Goal: Check status: Check status

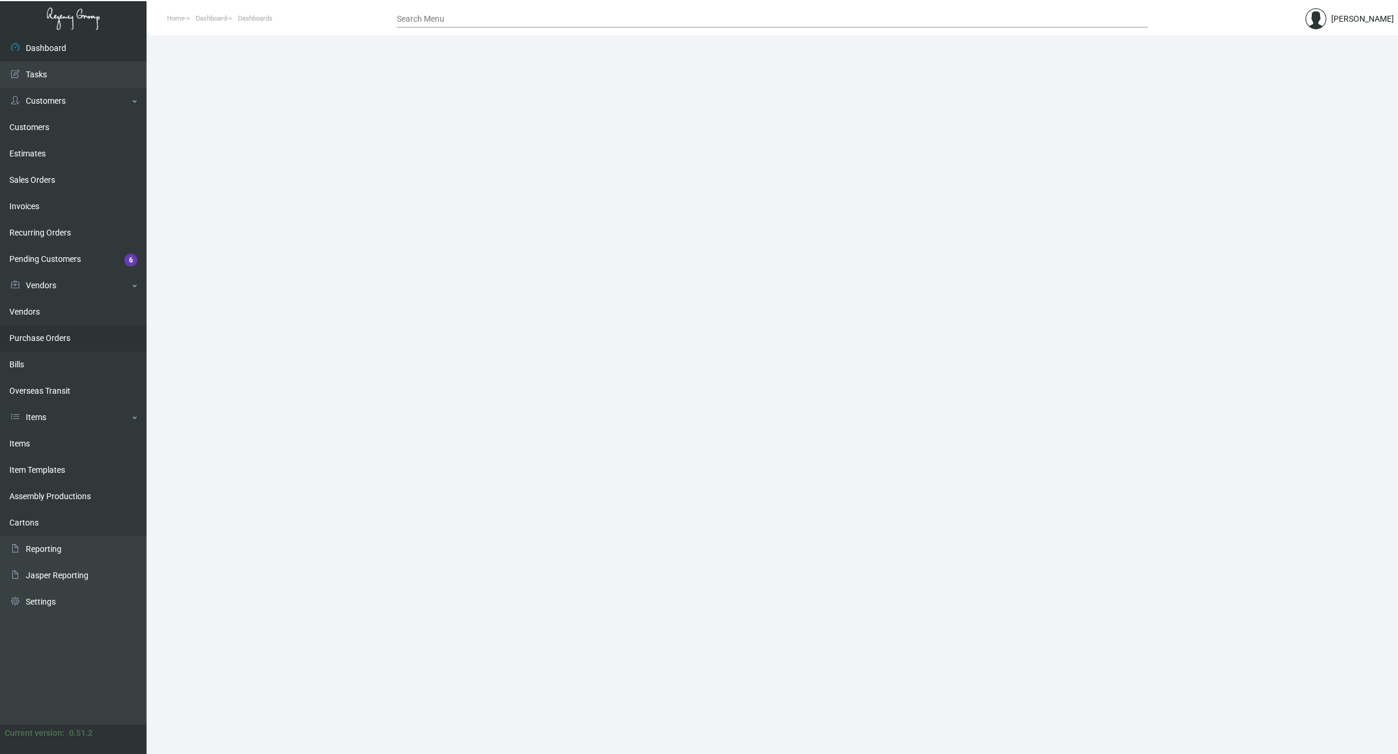
click at [54, 337] on link "Purchase Orders" at bounding box center [73, 338] width 146 height 26
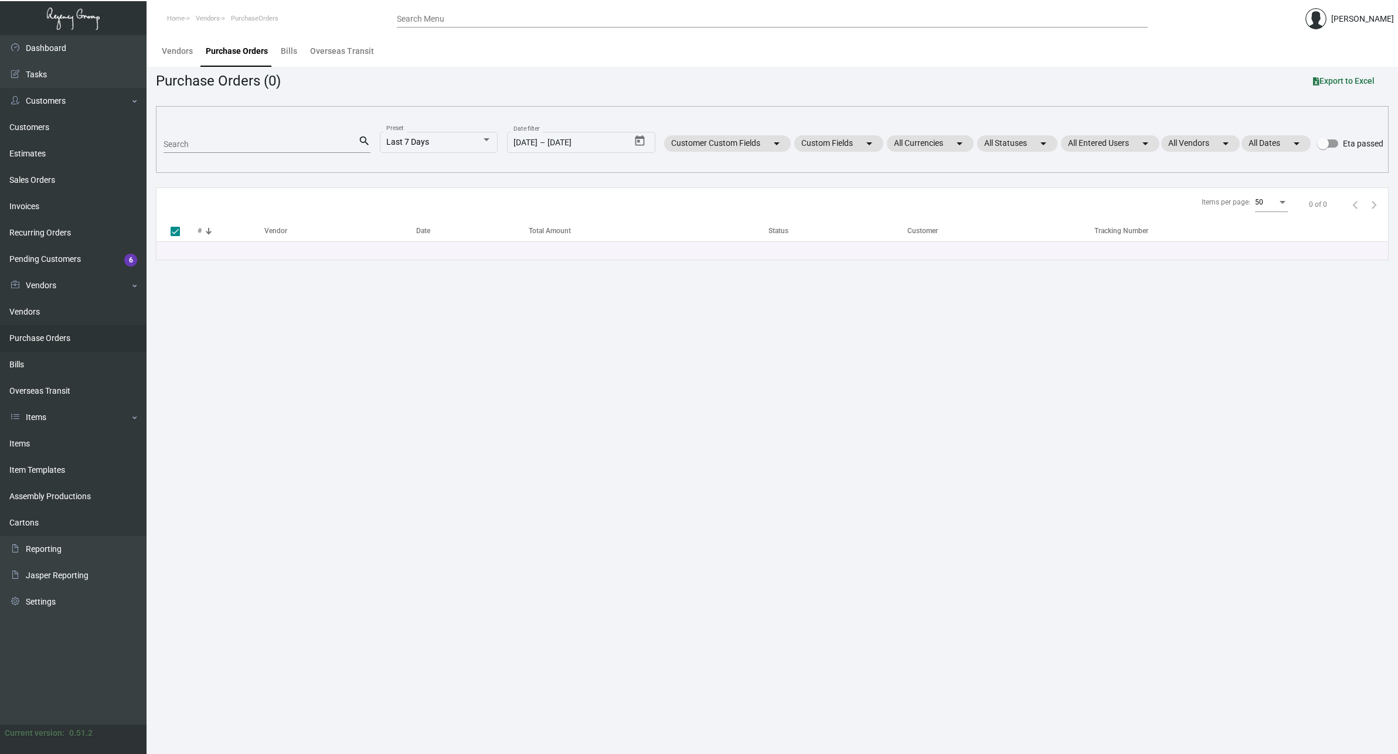
click at [261, 142] on input "Search" at bounding box center [260, 144] width 195 height 9
paste input "107608"
type input "107608"
checkbox input "false"
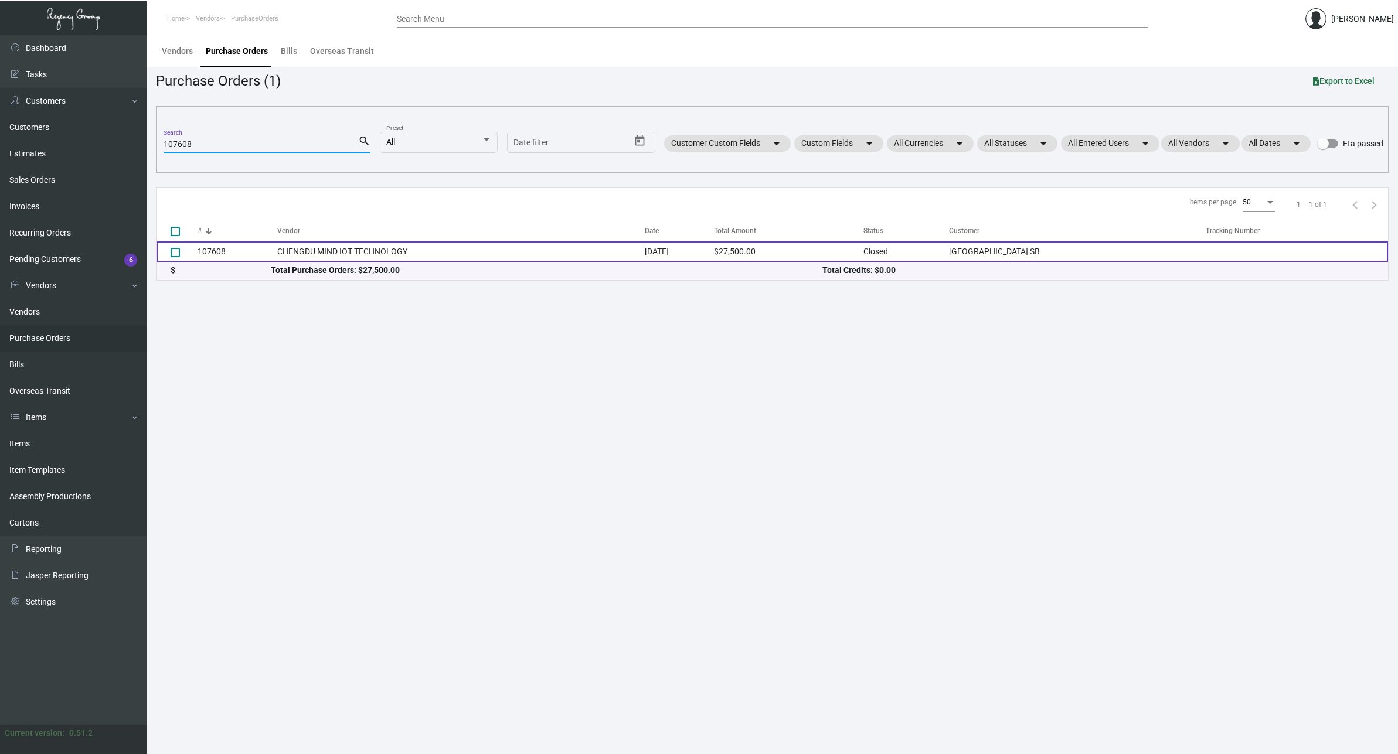
click at [231, 254] on td "107608" at bounding box center [237, 251] width 80 height 21
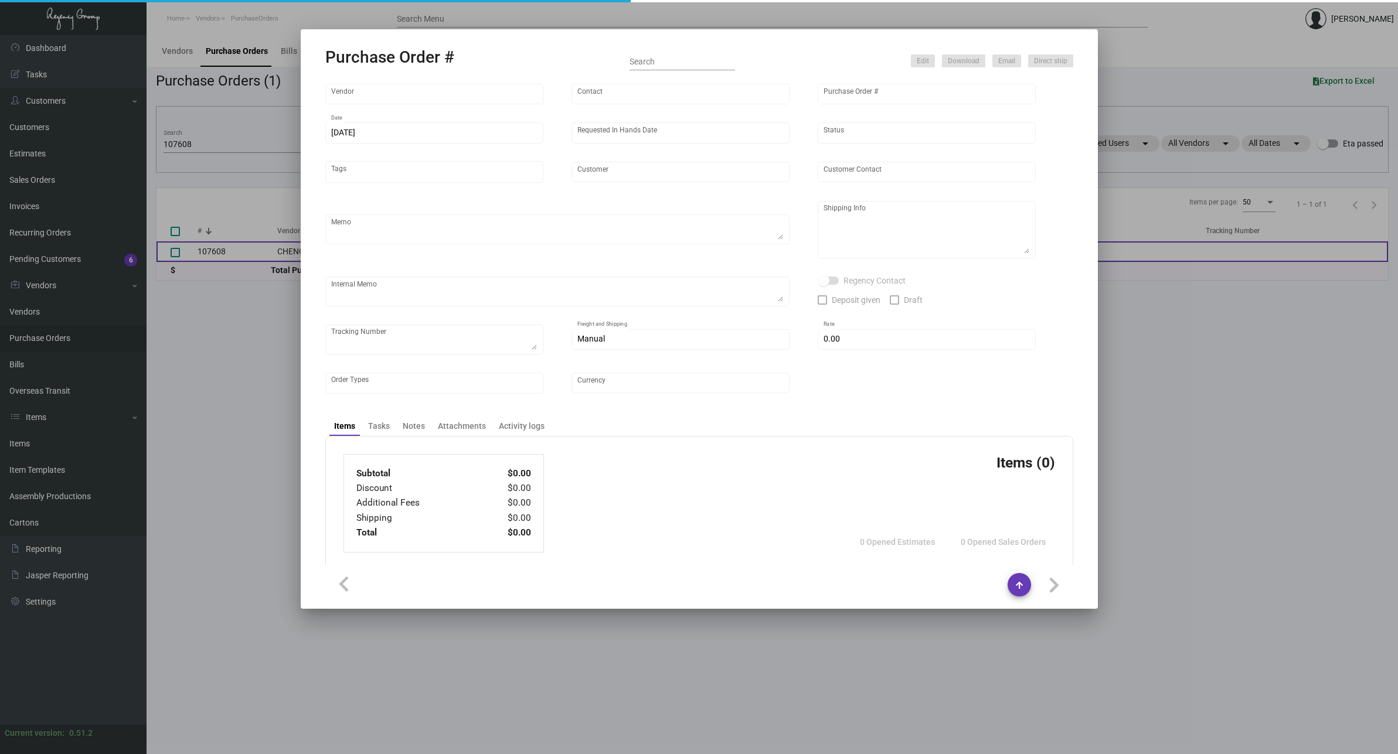
type input "CHENGDU MIND IOT TECHNOLOGY"
type input "[PERSON_NAME]"
type input "107608"
type input "[DATE]"
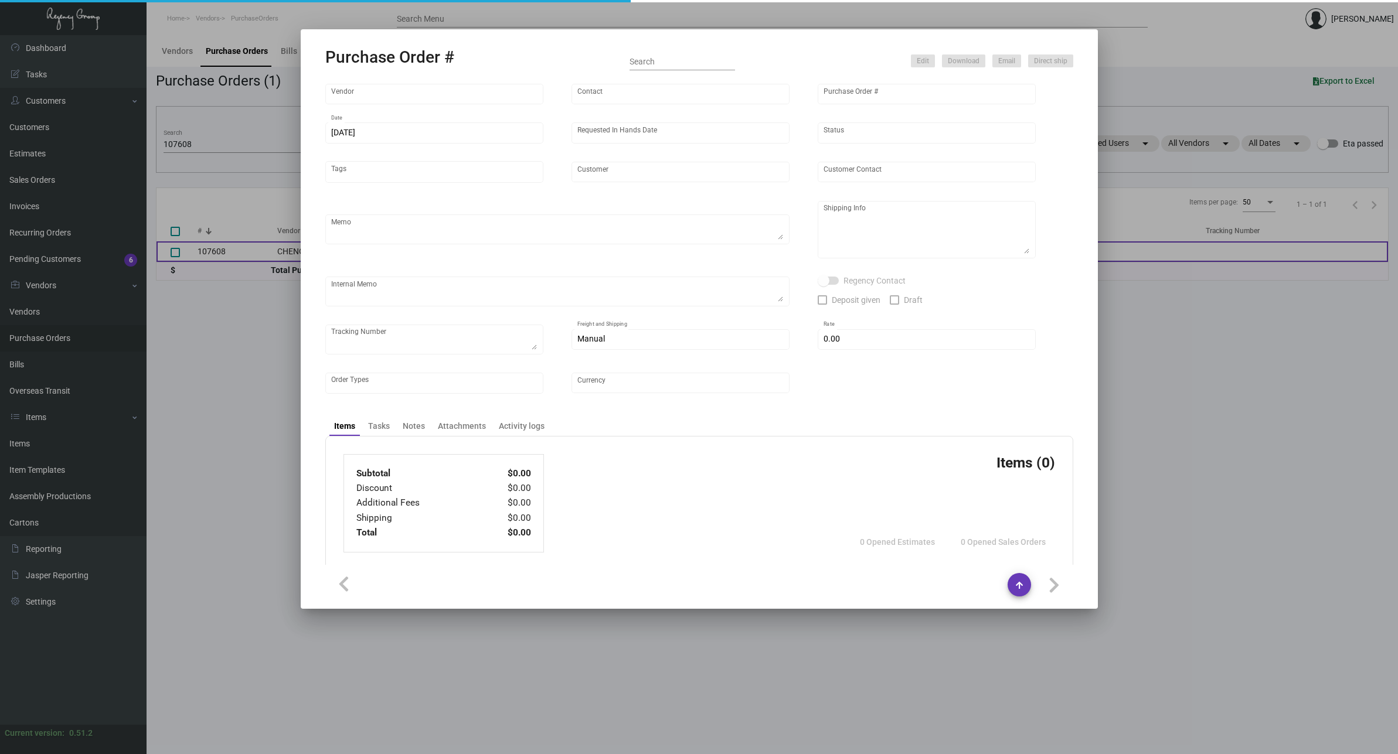
type input "[GEOGRAPHIC_DATA] SB"
type textarea "Please ship by boat to our NJ warehouse."
type textarea "Regency Group NJ - [PERSON_NAME] [STREET_ADDRESS]"
type textarea "10/24 - 12k requested t b shipped by air"
checkbox input "true"
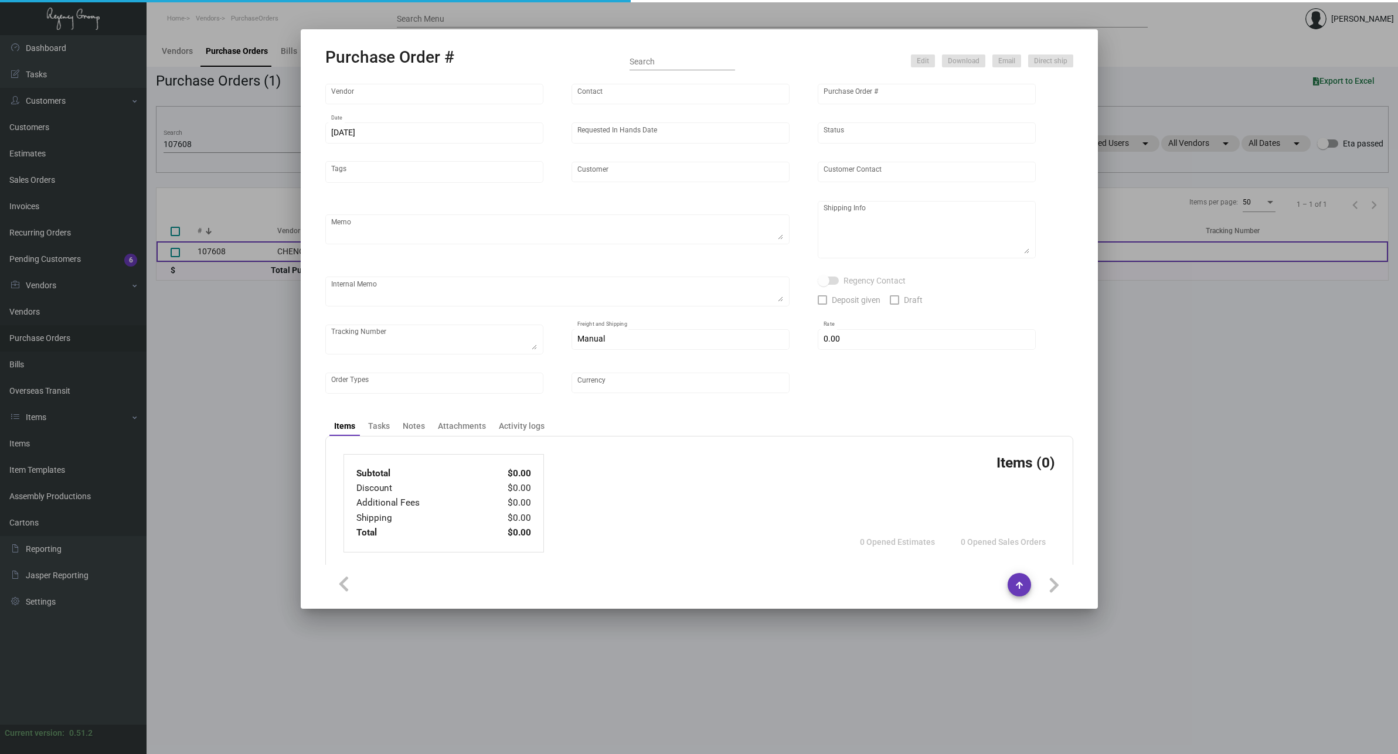
type input "$ 0.00"
type input "United States Dollar $"
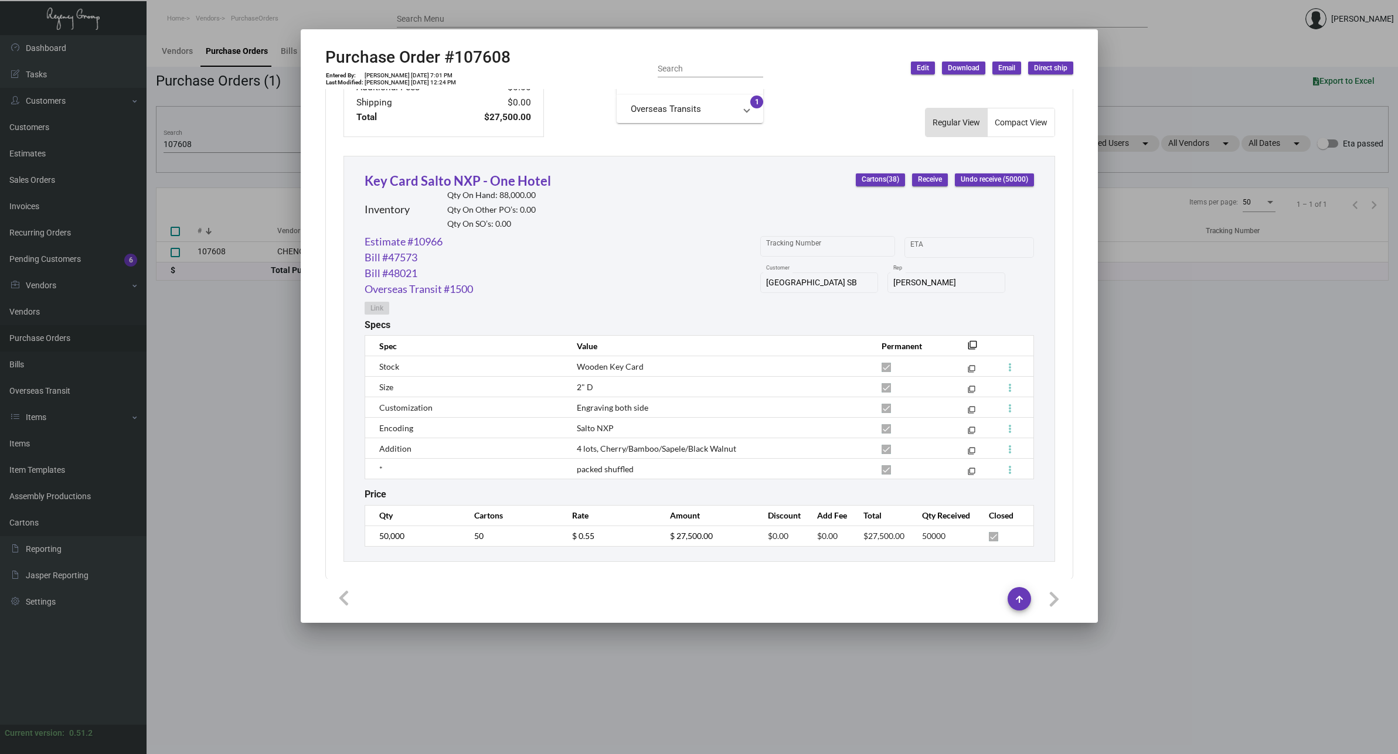
scroll to position [483, 0]
drag, startPoint x: 509, startPoint y: 59, endPoint x: 454, endPoint y: 59, distance: 54.5
click at [454, 59] on h2 "Purchase Order #107608" at bounding box center [417, 57] width 185 height 20
copy h2 "107608"
click at [263, 333] on div at bounding box center [699, 377] width 1398 height 754
